Goal: Task Accomplishment & Management: Use online tool/utility

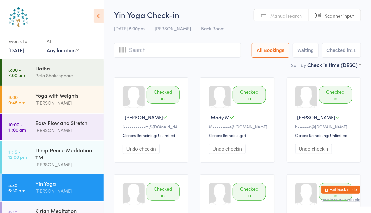
scroll to position [16, 0]
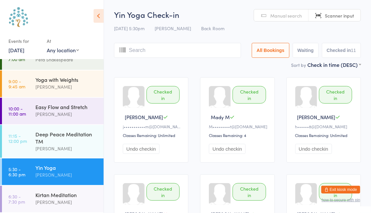
click at [24, 48] on link "[DATE]" at bounding box center [16, 50] width 16 height 7
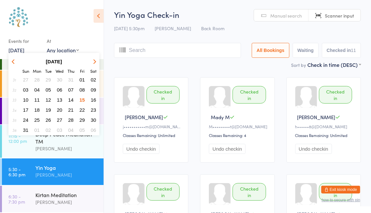
click at [94, 100] on span "16" at bounding box center [94, 100] width 6 height 6
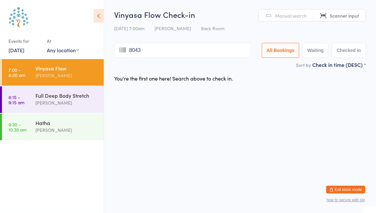
type input "8043"
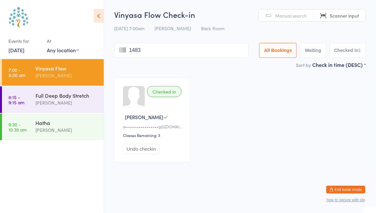
type input "1483"
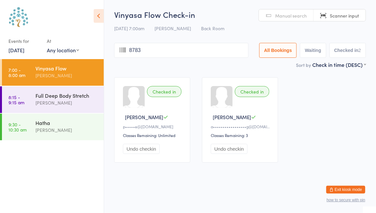
type input "8783"
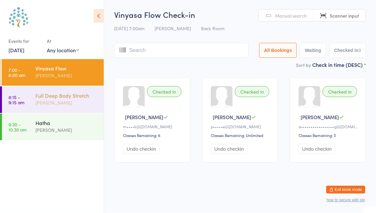
click at [37, 101] on div "[PERSON_NAME]" at bounding box center [66, 102] width 63 height 7
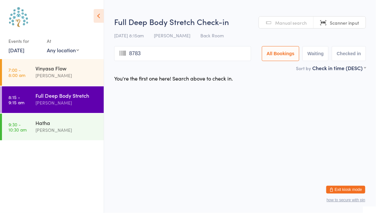
type input "8783"
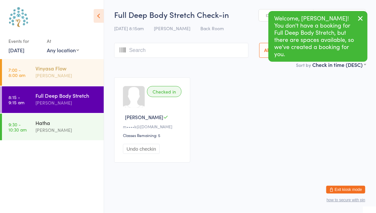
click at [69, 64] on div "Vinyasa Flow [PERSON_NAME]" at bounding box center [69, 72] width 68 height 26
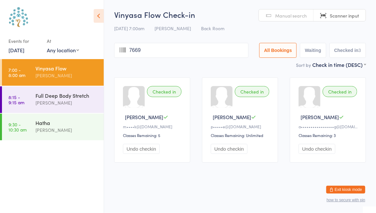
type input "7669"
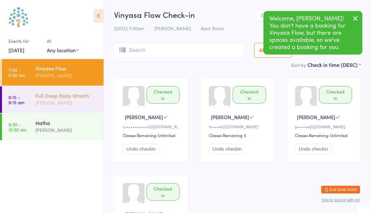
click at [55, 102] on div "[PERSON_NAME]" at bounding box center [66, 102] width 63 height 7
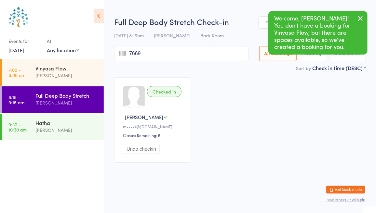
type input "7669"
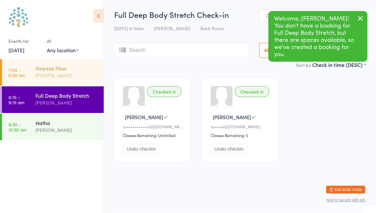
click at [67, 76] on div "[PERSON_NAME]" at bounding box center [66, 75] width 63 height 7
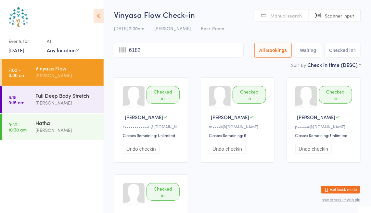
type input "6182"
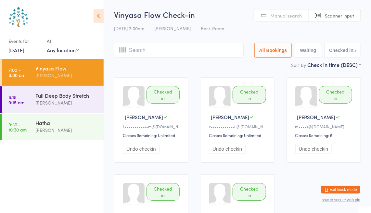
click at [24, 50] on link "[DATE]" at bounding box center [16, 50] width 16 height 7
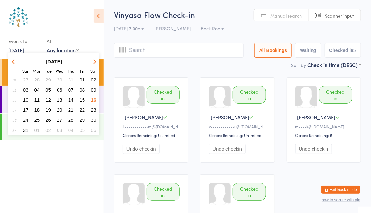
click at [95, 89] on span "09" at bounding box center [94, 90] width 6 height 6
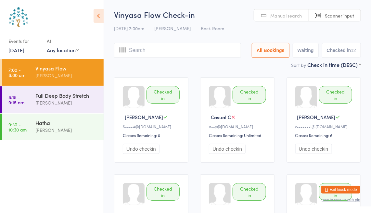
click at [24, 47] on link "[DATE]" at bounding box center [16, 50] width 16 height 7
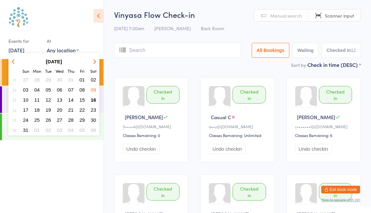
click at [93, 99] on span "16" at bounding box center [94, 100] width 6 height 6
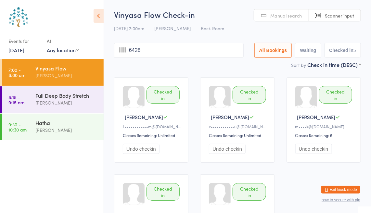
type input "6428"
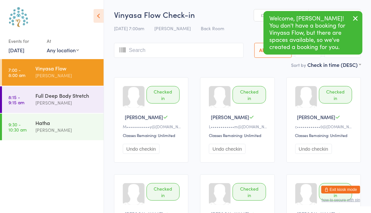
click at [241, 10] on h2 "Vinyasa Flow Check-in" at bounding box center [237, 14] width 247 height 11
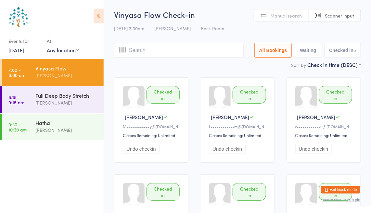
click at [282, 19] on link "Manual search" at bounding box center [281, 15] width 55 height 12
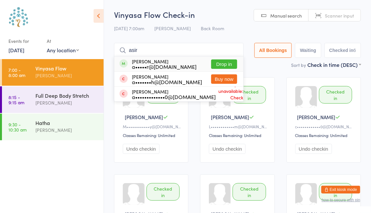
type input "asir"
click at [218, 65] on button "Drop in" at bounding box center [224, 64] width 26 height 9
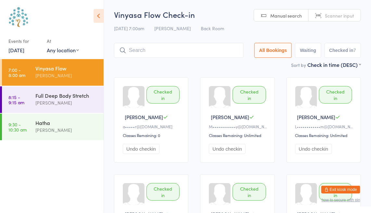
click at [337, 19] on link "Scanner input" at bounding box center [335, 15] width 52 height 12
type input "8153"
click at [24, 48] on link "[DATE]" at bounding box center [16, 50] width 16 height 7
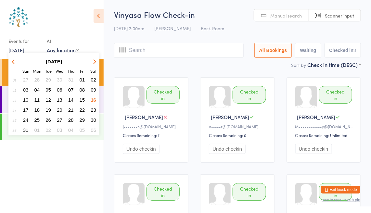
click at [95, 79] on span "02" at bounding box center [94, 80] width 6 height 6
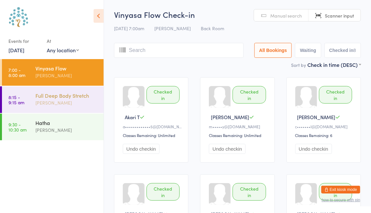
click at [41, 92] on div "Full Deep Body Stretch" at bounding box center [66, 95] width 63 height 7
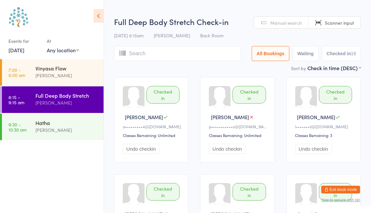
click at [18, 51] on link "[DATE]" at bounding box center [16, 50] width 16 height 7
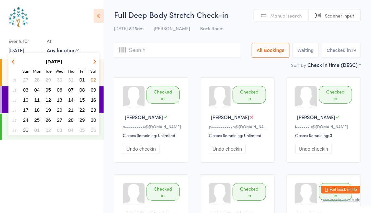
click at [93, 110] on span "23" at bounding box center [94, 110] width 6 height 6
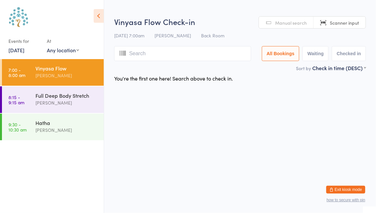
click at [24, 51] on link "[DATE]" at bounding box center [16, 50] width 16 height 7
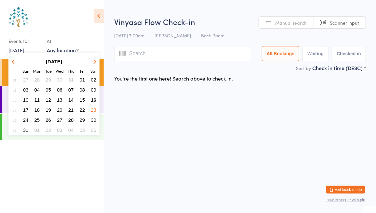
click at [60, 88] on span "06" at bounding box center [60, 90] width 6 height 6
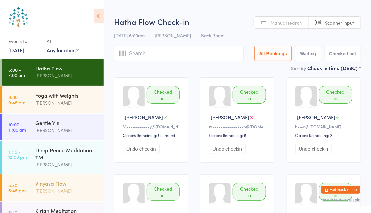
click at [64, 190] on div "[PERSON_NAME]" at bounding box center [66, 190] width 63 height 7
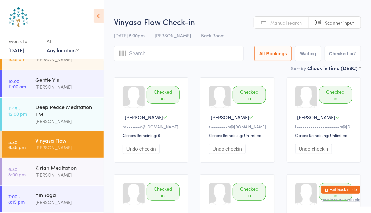
click at [64, 190] on div "Yin Yoga [PERSON_NAME]" at bounding box center [69, 199] width 68 height 26
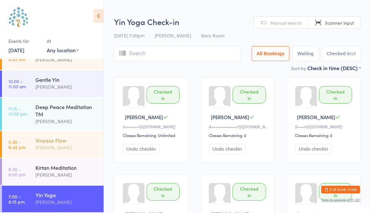
scroll to position [43, 0]
click at [64, 194] on div "Yin Yoga" at bounding box center [66, 195] width 63 height 7
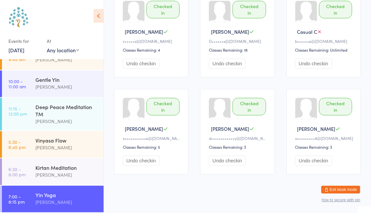
scroll to position [478, 0]
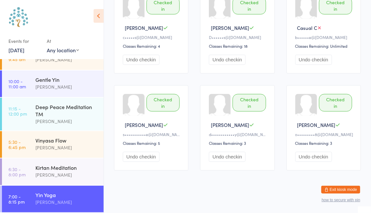
click at [24, 53] on link "[DATE]" at bounding box center [16, 50] width 16 height 7
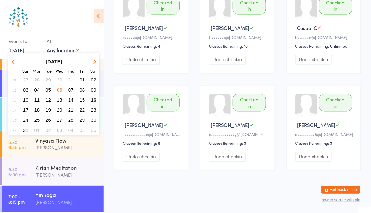
click at [60, 100] on span "13" at bounding box center [60, 100] width 6 height 6
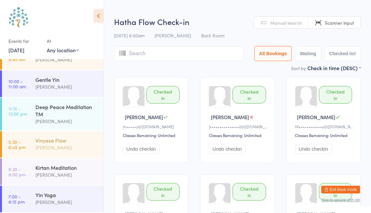
scroll to position [43, 0]
click at [60, 192] on div "Yin Yoga" at bounding box center [66, 195] width 63 height 7
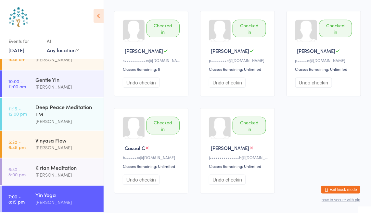
scroll to position [188, 0]
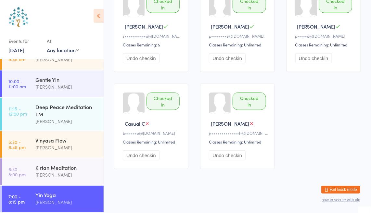
click at [24, 51] on link "[DATE]" at bounding box center [16, 50] width 16 height 7
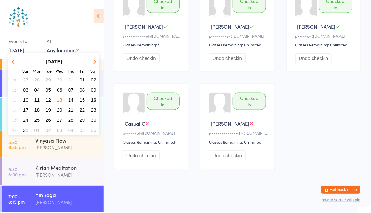
click at [15, 59] on button "button" at bounding box center [14, 61] width 10 height 9
click at [60, 89] on span "09" at bounding box center [60, 90] width 6 height 6
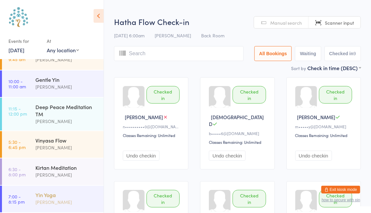
click at [53, 196] on div "Yin Yoga" at bounding box center [66, 195] width 63 height 7
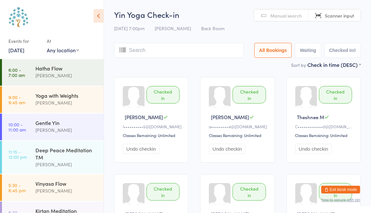
click at [13, 47] on link "[DATE]" at bounding box center [16, 50] width 16 height 7
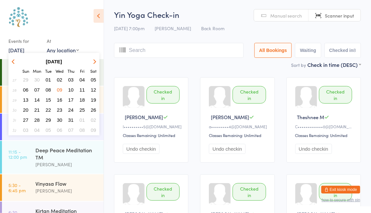
click at [61, 100] on span "16" at bounding box center [60, 100] width 6 height 6
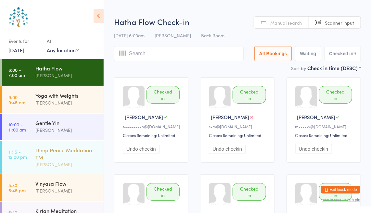
scroll to position [43, 0]
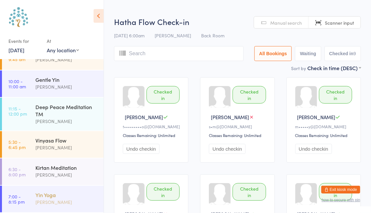
click at [52, 190] on div "Yin Yoga [PERSON_NAME]" at bounding box center [69, 199] width 68 height 26
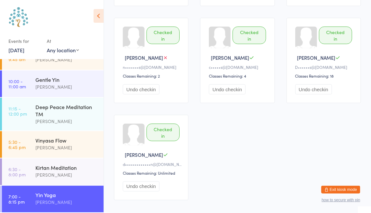
scroll to position [285, 0]
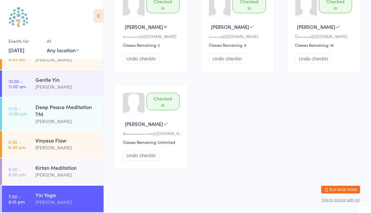
click at [24, 49] on link "[DATE]" at bounding box center [16, 50] width 16 height 7
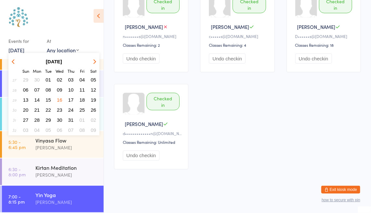
click at [61, 111] on span "23" at bounding box center [60, 110] width 6 height 6
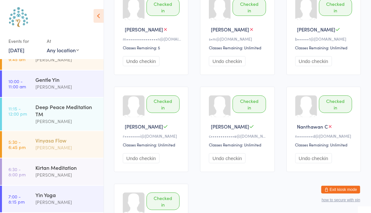
scroll to position [99, 0]
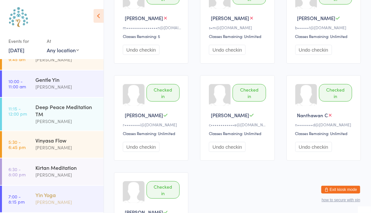
click at [53, 190] on div "Yin Yoga [PERSON_NAME]" at bounding box center [69, 199] width 68 height 26
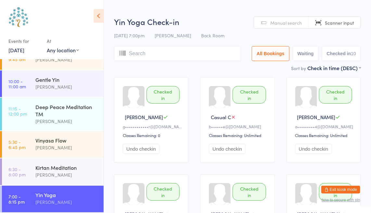
click at [24, 50] on link "[DATE]" at bounding box center [16, 50] width 16 height 7
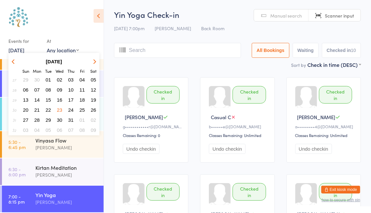
click at [48, 83] on button "01" at bounding box center [48, 79] width 10 height 9
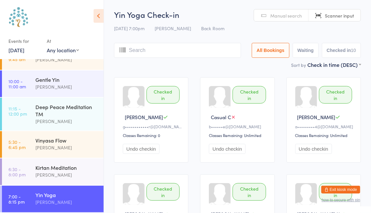
scroll to position [16, 0]
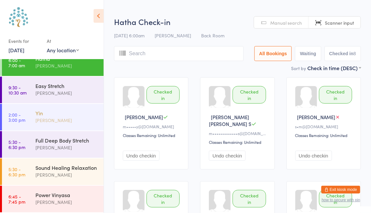
click at [52, 110] on div "Yin" at bounding box center [66, 113] width 63 height 7
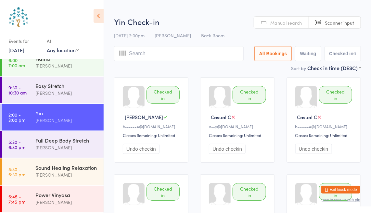
click at [24, 50] on link "[DATE]" at bounding box center [16, 50] width 16 height 7
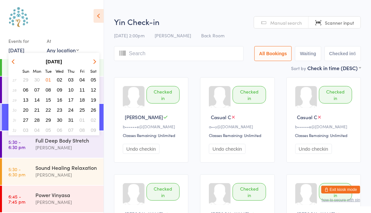
click at [47, 90] on span "08" at bounding box center [49, 90] width 6 height 6
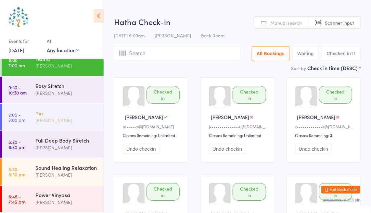
click at [49, 110] on div "Yin" at bounding box center [66, 113] width 63 height 7
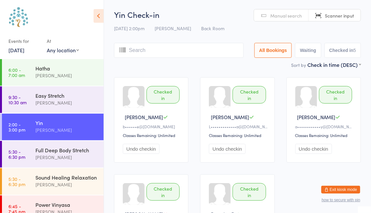
click at [24, 50] on link "[DATE]" at bounding box center [16, 50] width 16 height 7
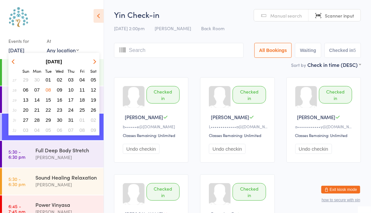
click at [96, 61] on icon "button" at bounding box center [94, 61] width 5 height 5
click at [94, 101] on span "16" at bounding box center [94, 100] width 6 height 6
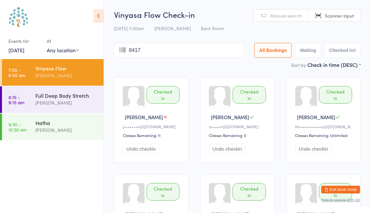
type input "8417"
type input "75467546"
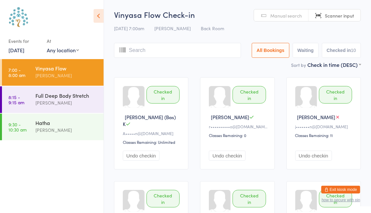
click at [288, 19] on link "Manual search" at bounding box center [281, 15] width 55 height 12
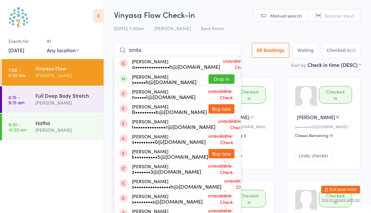
type input "smita"
click at [214, 76] on button "Drop in" at bounding box center [222, 78] width 26 height 9
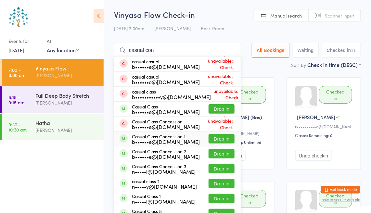
type input "casual con"
click at [231, 141] on button "Drop in" at bounding box center [222, 138] width 26 height 9
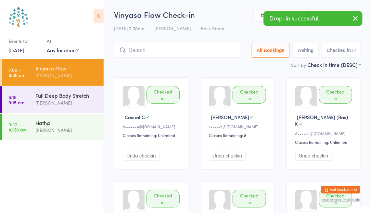
click at [357, 15] on icon "button" at bounding box center [356, 18] width 8 height 8
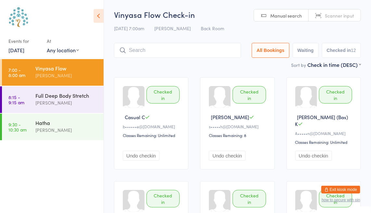
click at [337, 14] on span "Scanner input" at bounding box center [339, 15] width 29 height 7
type input "5384"
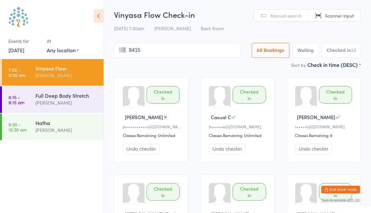
type input "8415"
type input "8141"
